Goal: Information Seeking & Learning: Understand process/instructions

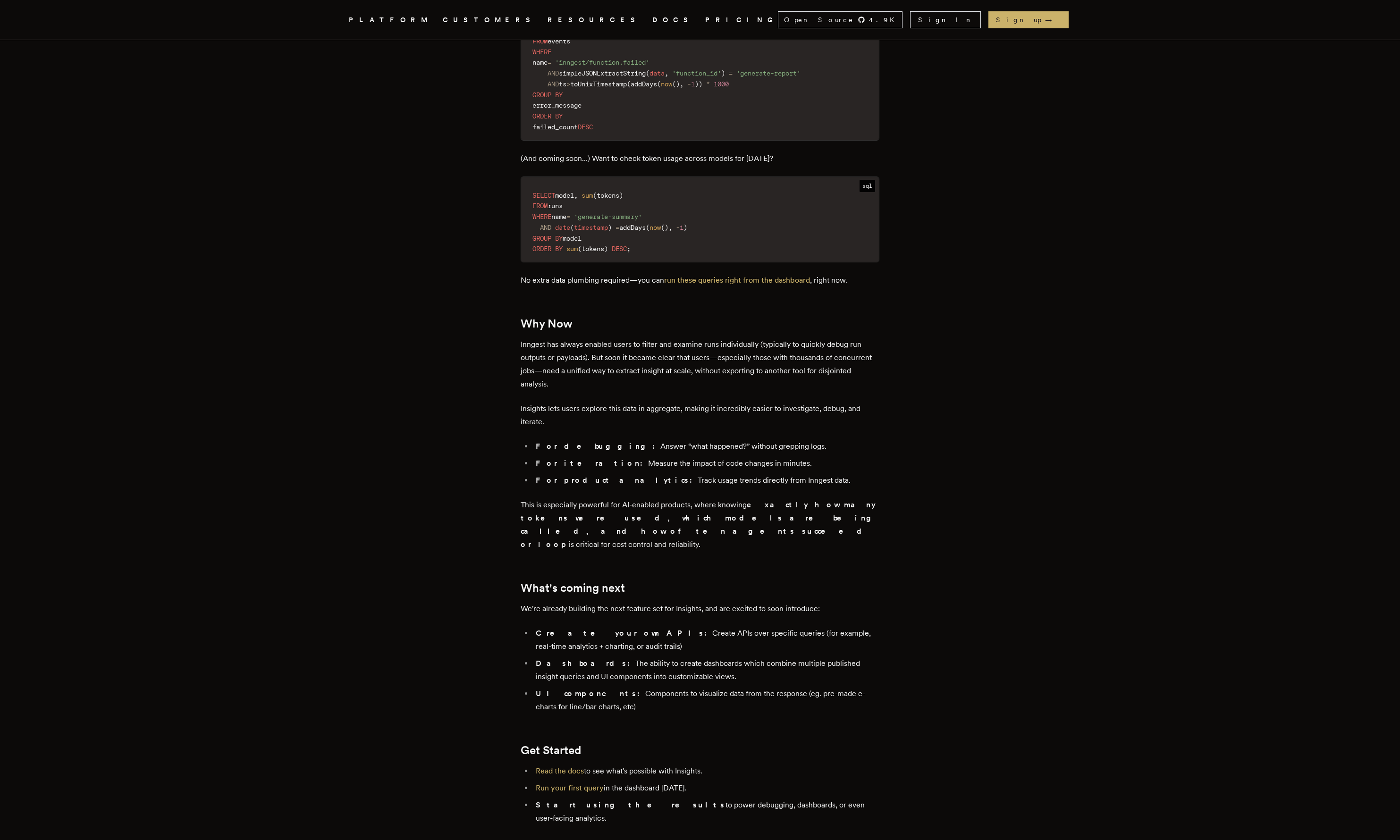
scroll to position [1414, 0]
click at [578, 766] on link "Read the docs" at bounding box center [559, 770] width 49 height 9
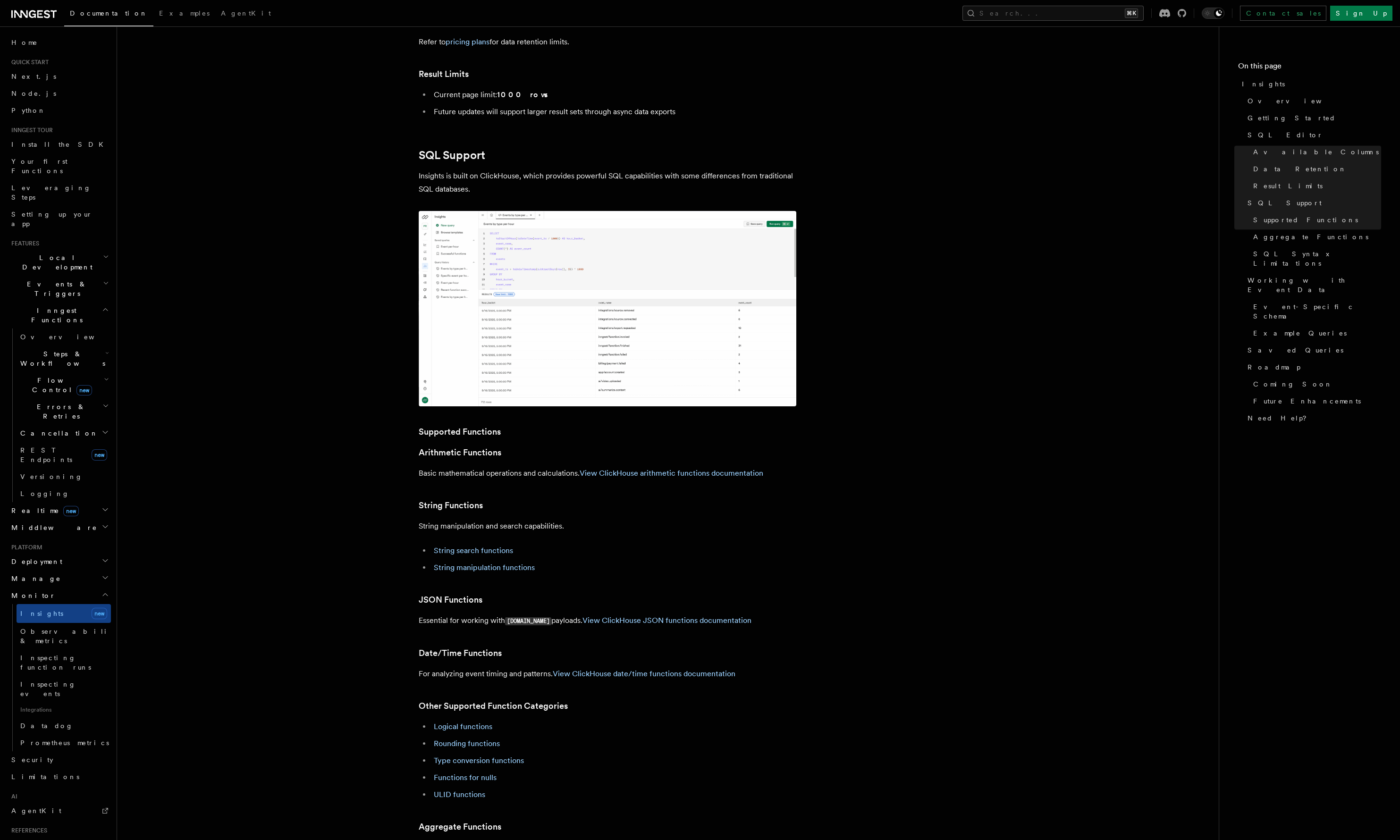
scroll to position [1529, 0]
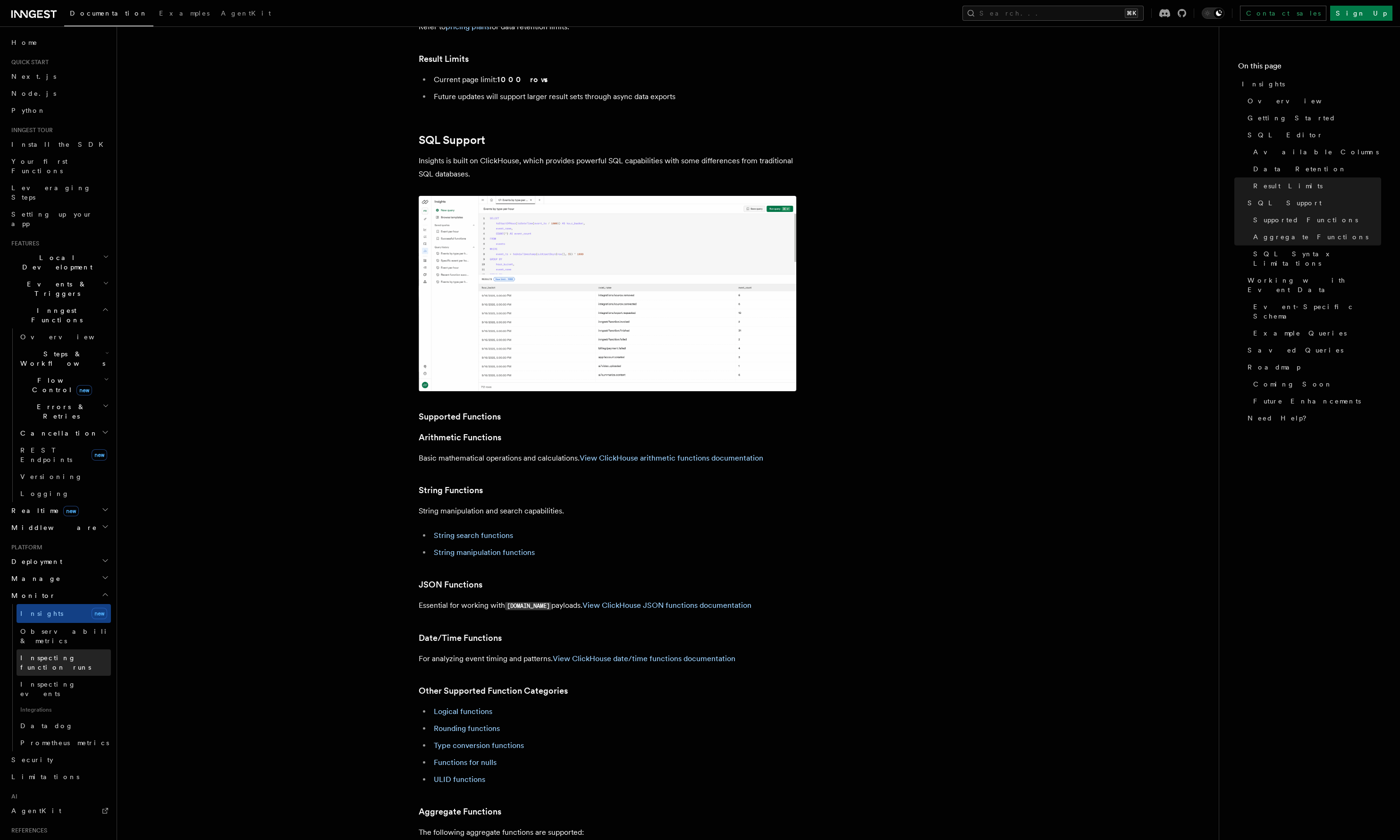
click at [74, 654] on span "Inspecting function runs" at bounding box center [56, 662] width 71 height 17
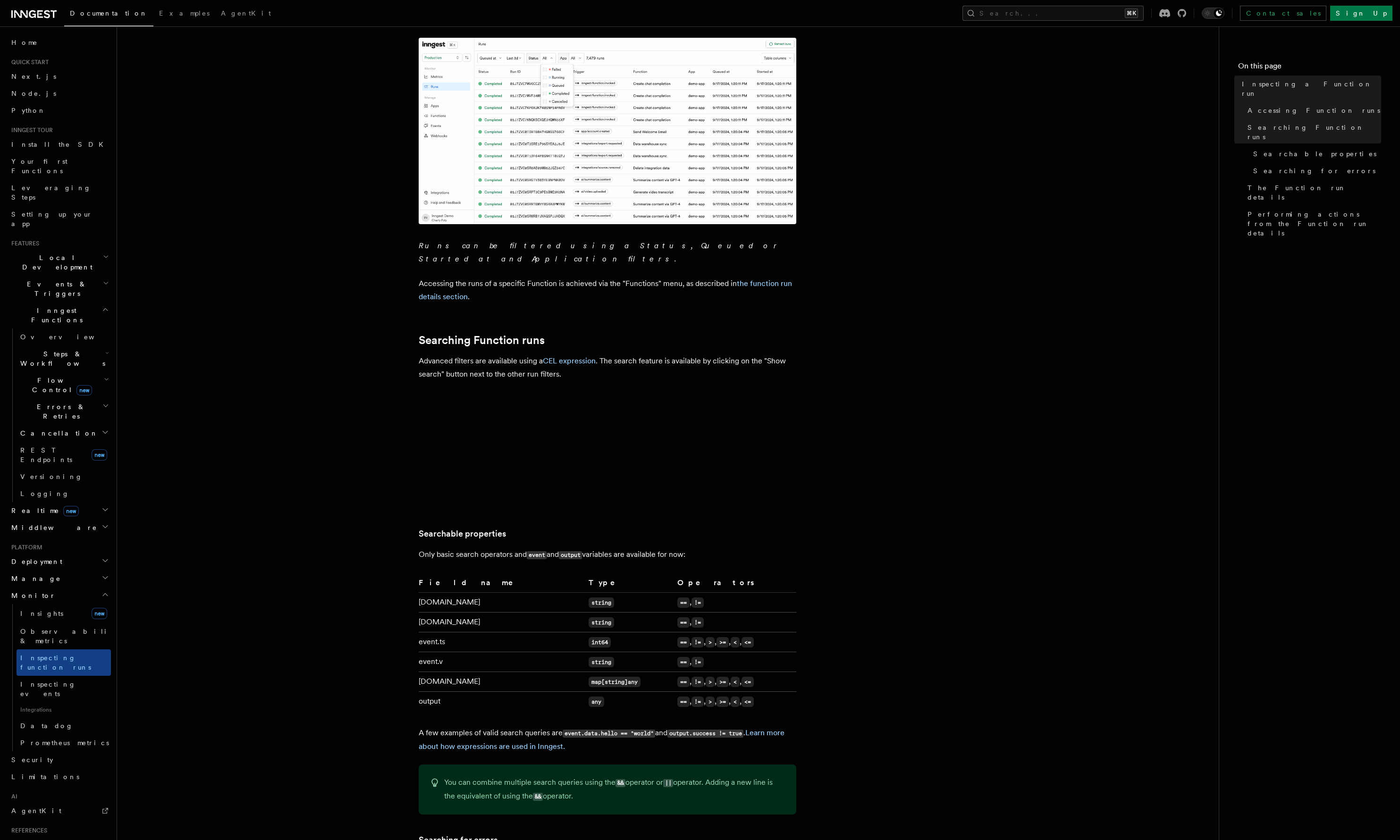
scroll to position [199, 0]
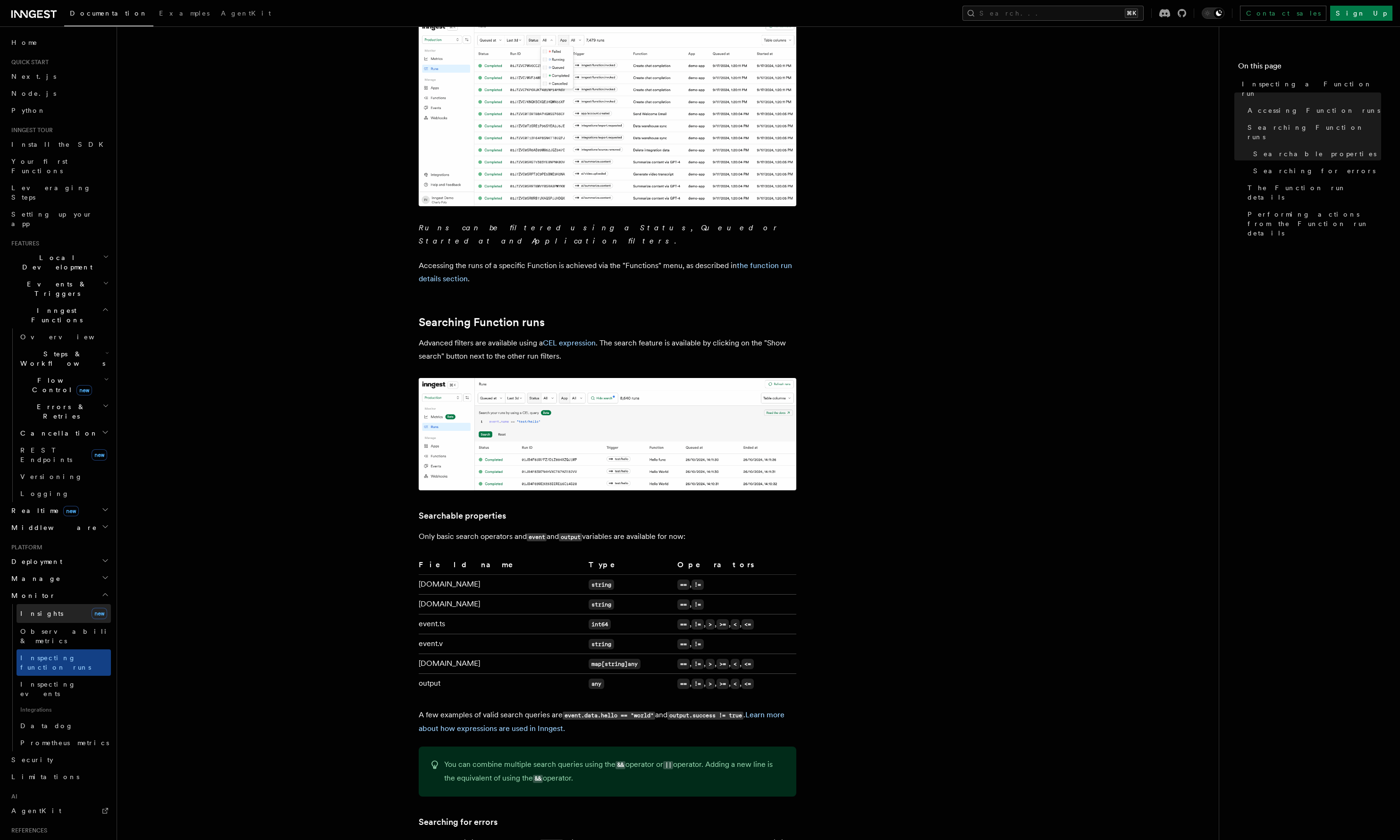
click at [67, 604] on link "Insights new" at bounding box center [64, 613] width 95 height 19
